Goal: Communication & Community: Connect with others

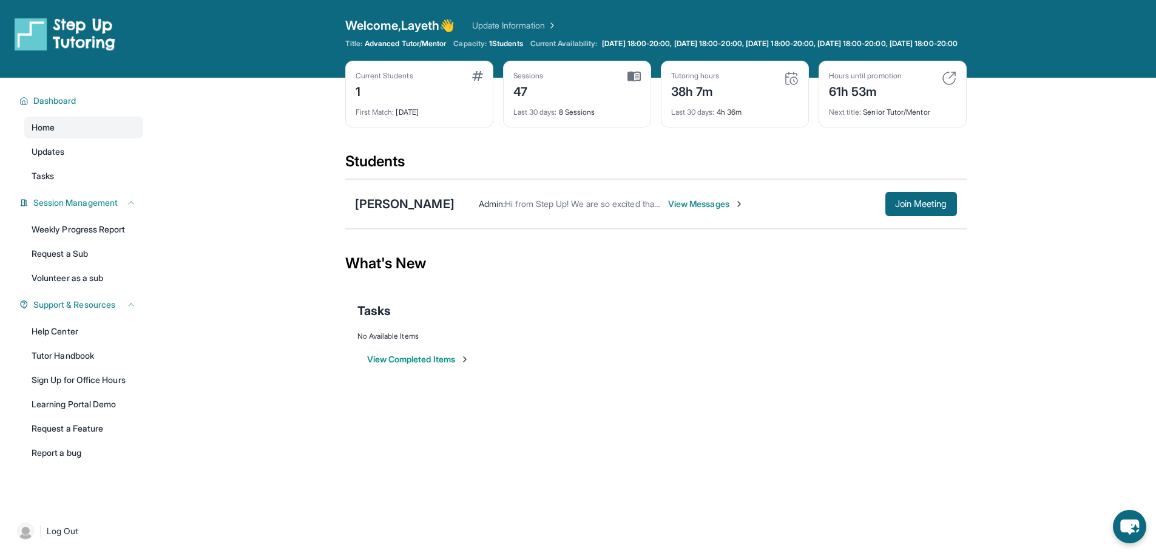
scroll to position [61, 0]
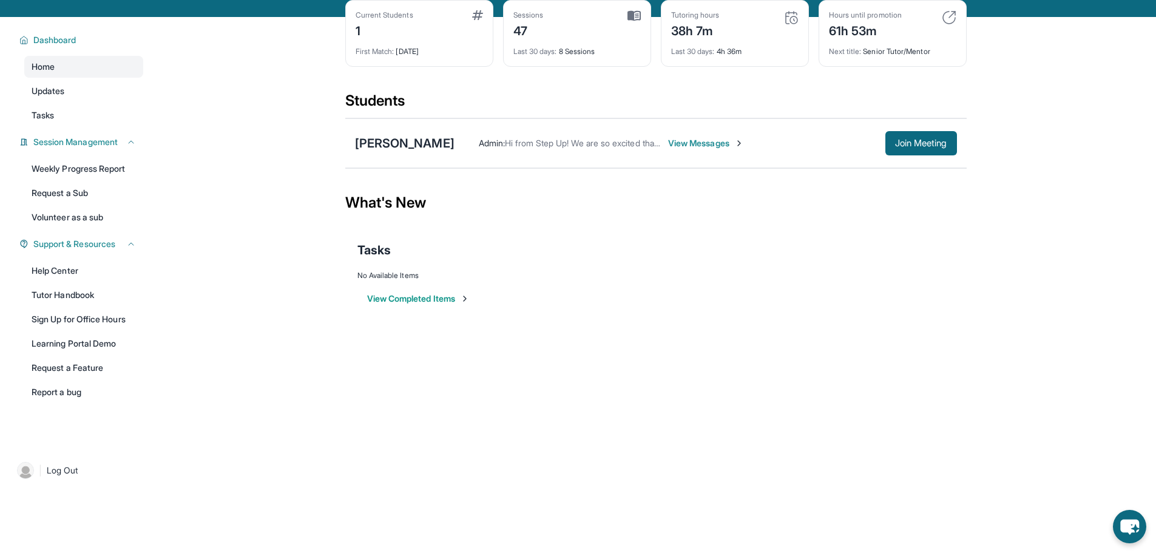
click at [703, 149] on span "View Messages" at bounding box center [706, 143] width 76 height 12
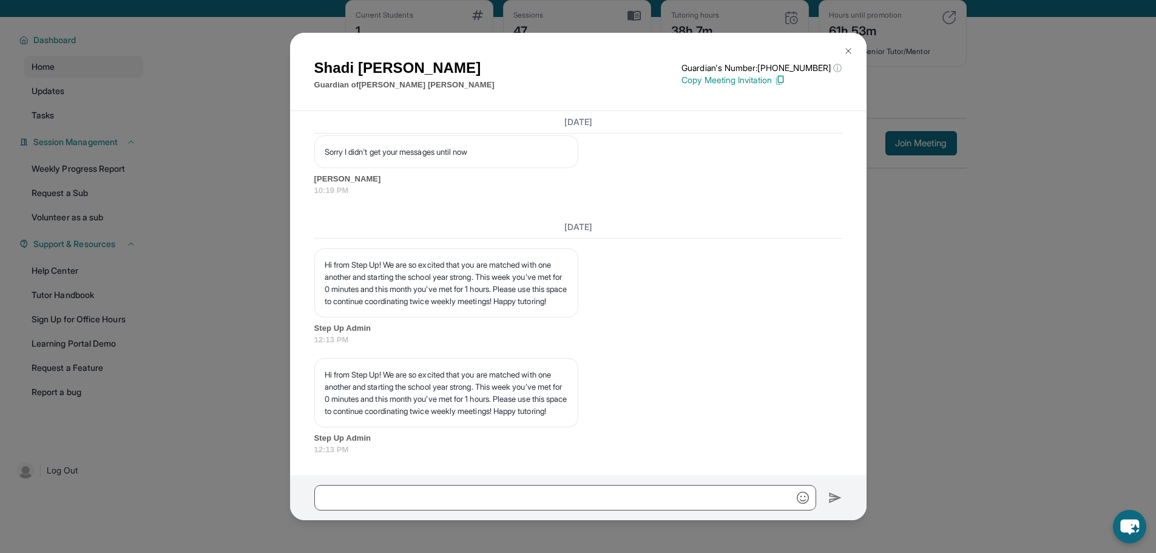
scroll to position [49595, 0]
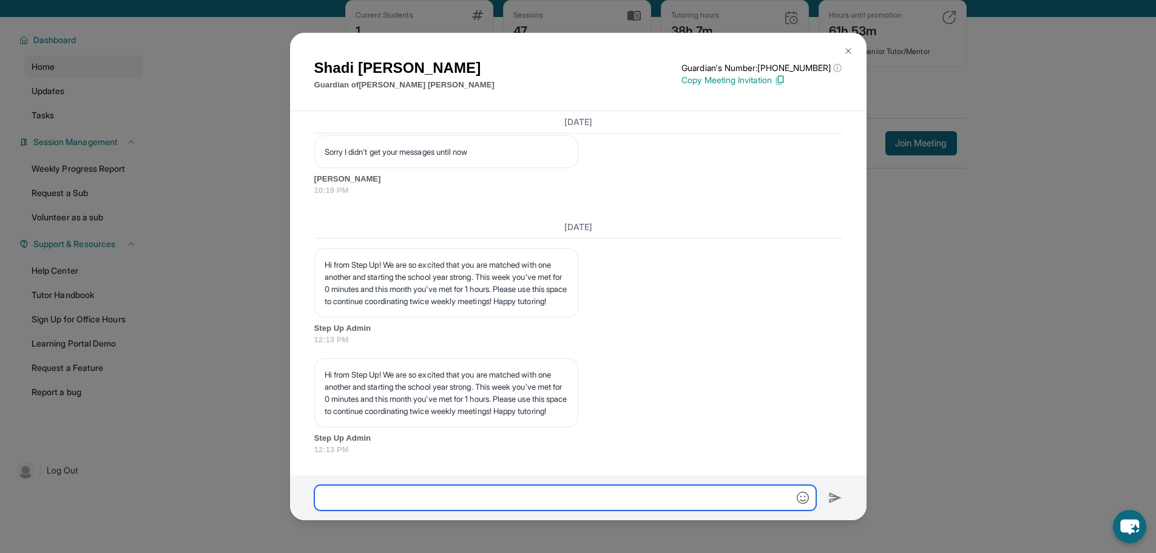
click at [473, 497] on input "text" at bounding box center [565, 497] width 502 height 25
type input "**********"
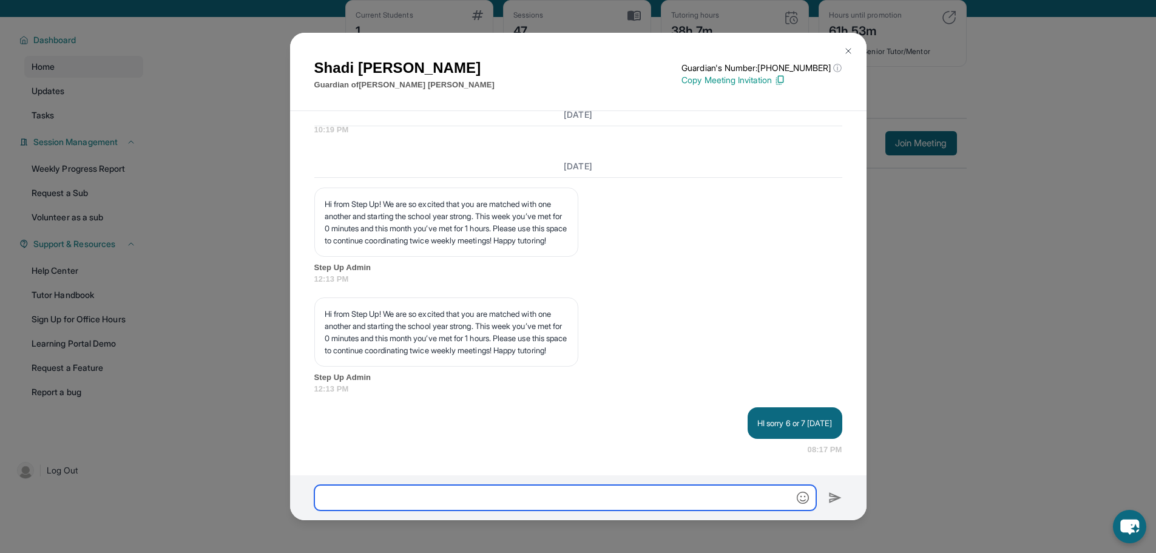
scroll to position [49655, 0]
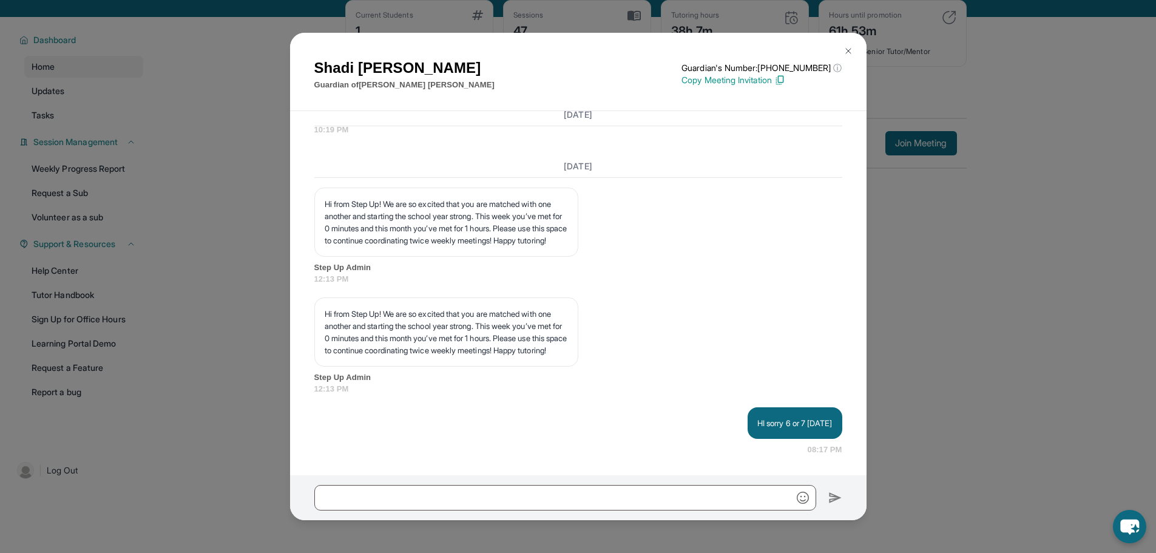
click at [843, 49] on img at bounding box center [848, 51] width 10 height 10
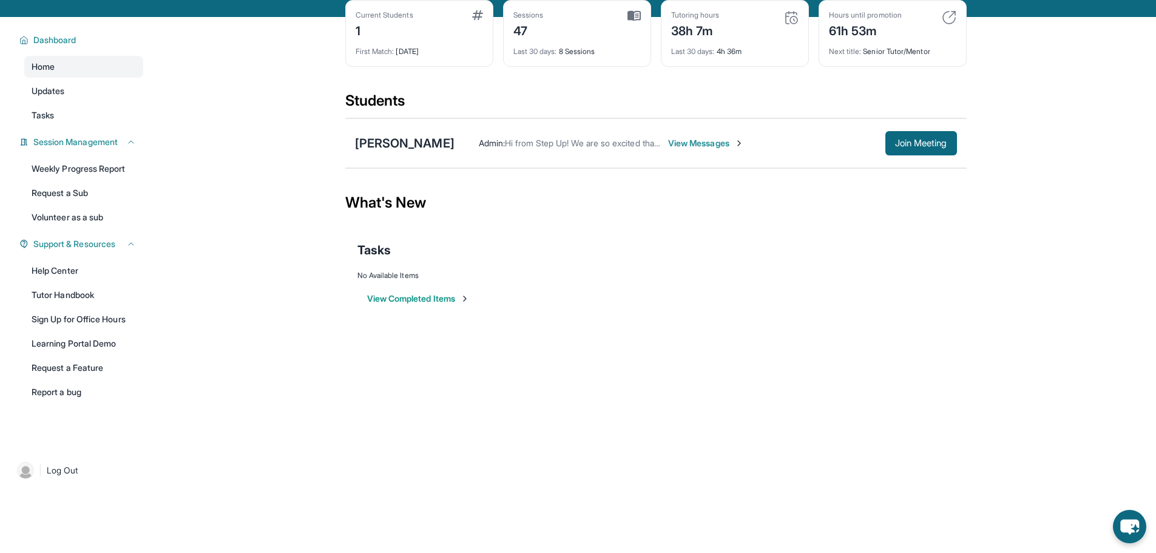
click at [702, 147] on span "View Messages" at bounding box center [706, 143] width 76 height 12
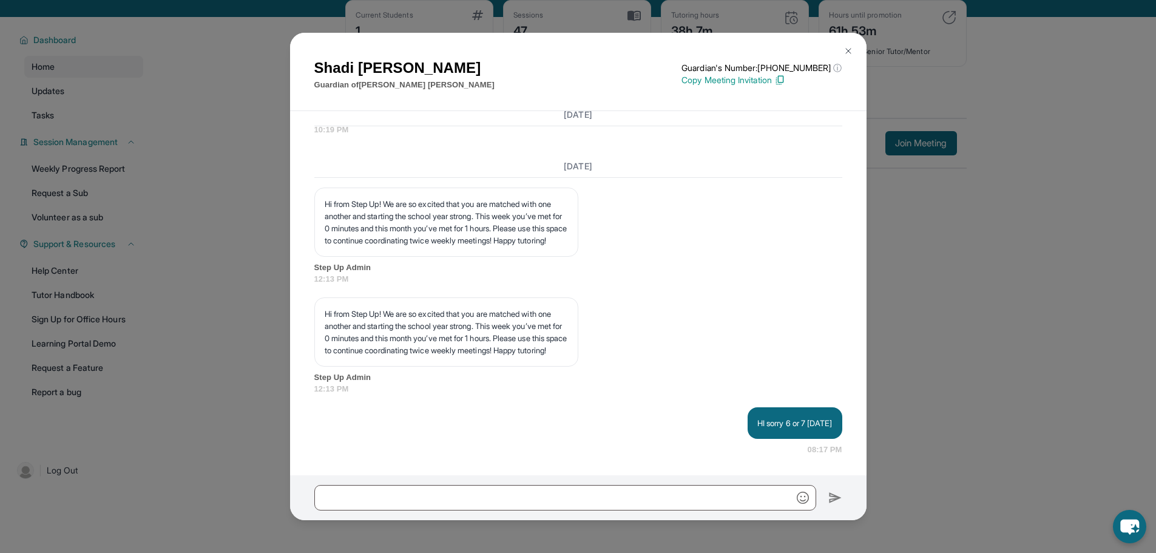
click at [846, 45] on button at bounding box center [848, 51] width 24 height 24
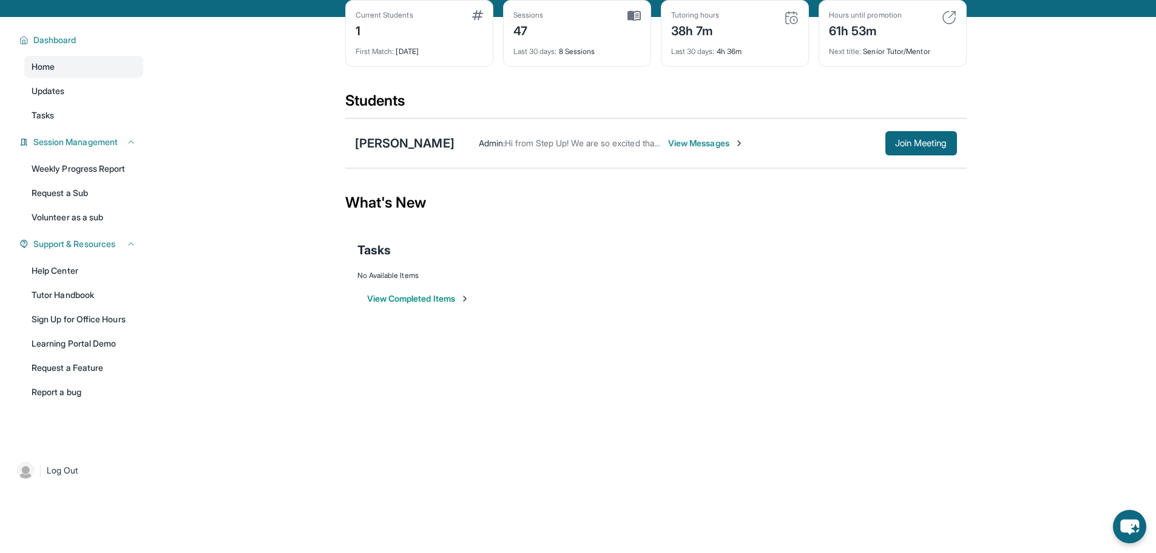
click at [695, 149] on span "View Messages" at bounding box center [706, 143] width 76 height 12
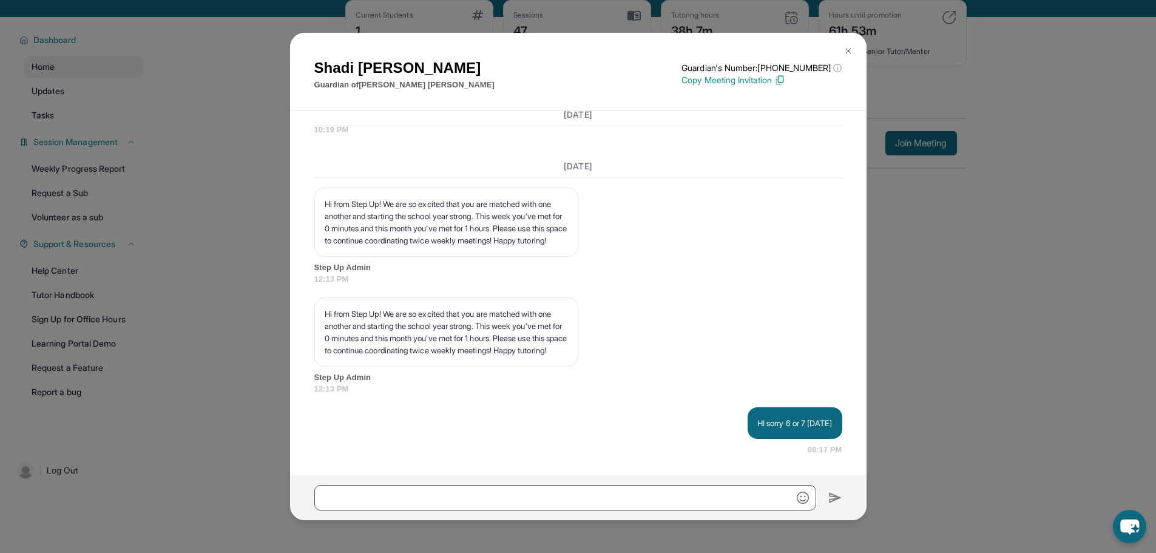
click at [847, 46] on img at bounding box center [848, 51] width 10 height 10
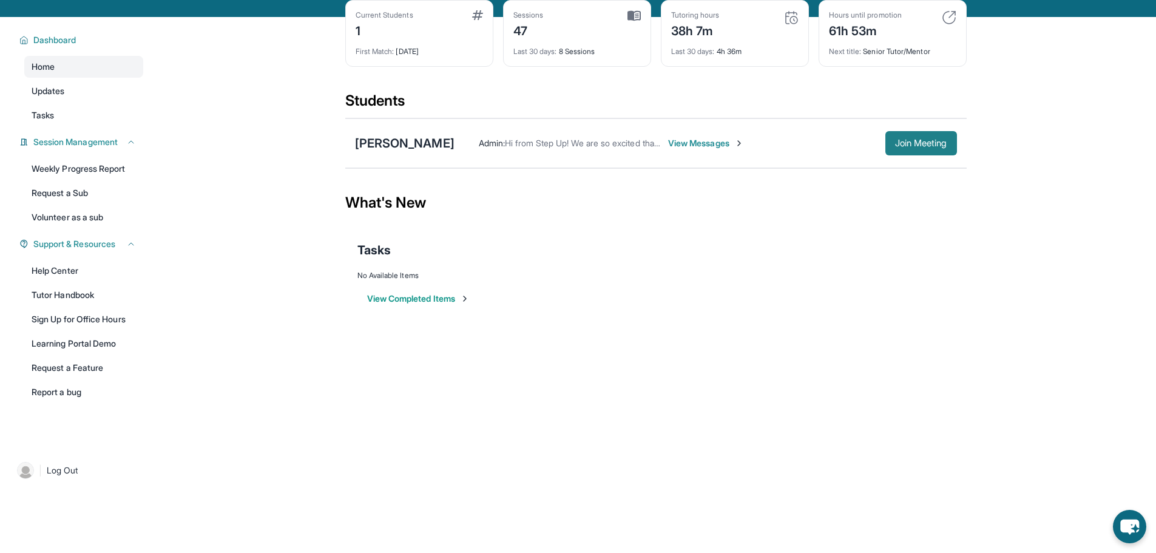
click at [914, 147] on span "Join Meeting" at bounding box center [921, 143] width 52 height 7
